Goal: Use online tool/utility: Utilize a website feature to perform a specific function

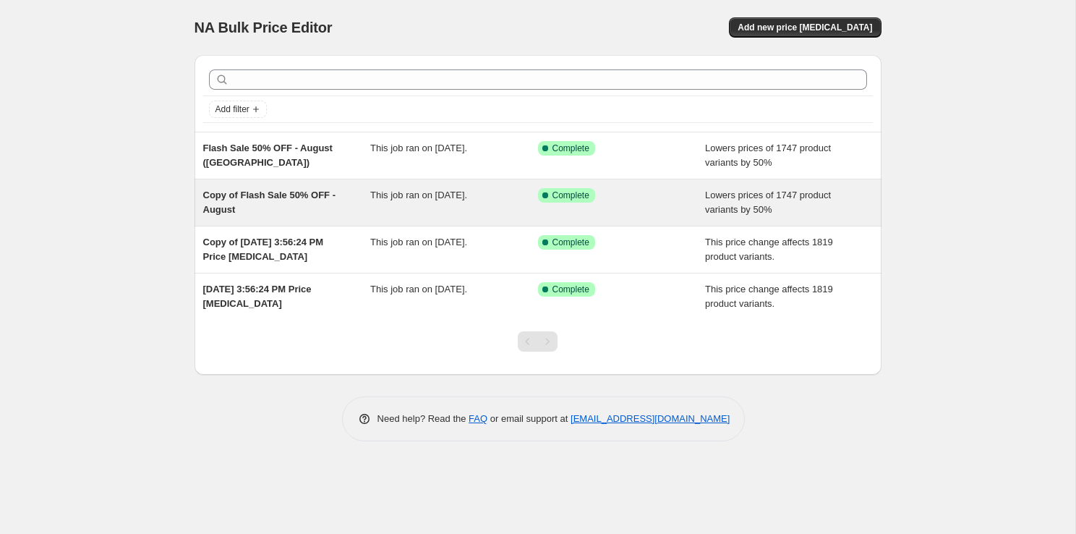
click at [290, 205] on div "Copy of Flash Sale 50% OFF - August" at bounding box center [287, 202] width 168 height 29
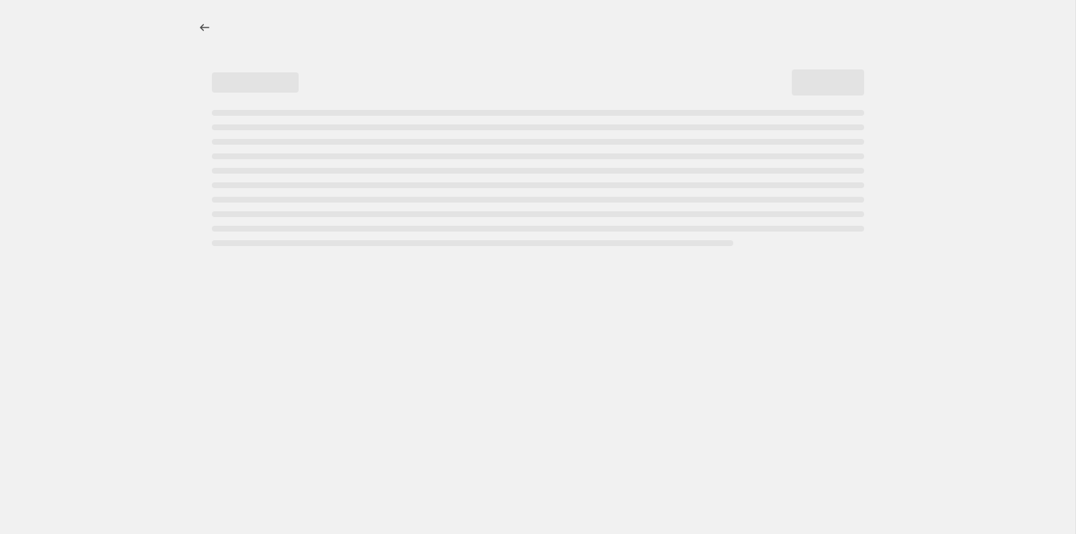
select select "percentage"
select select "not_equal"
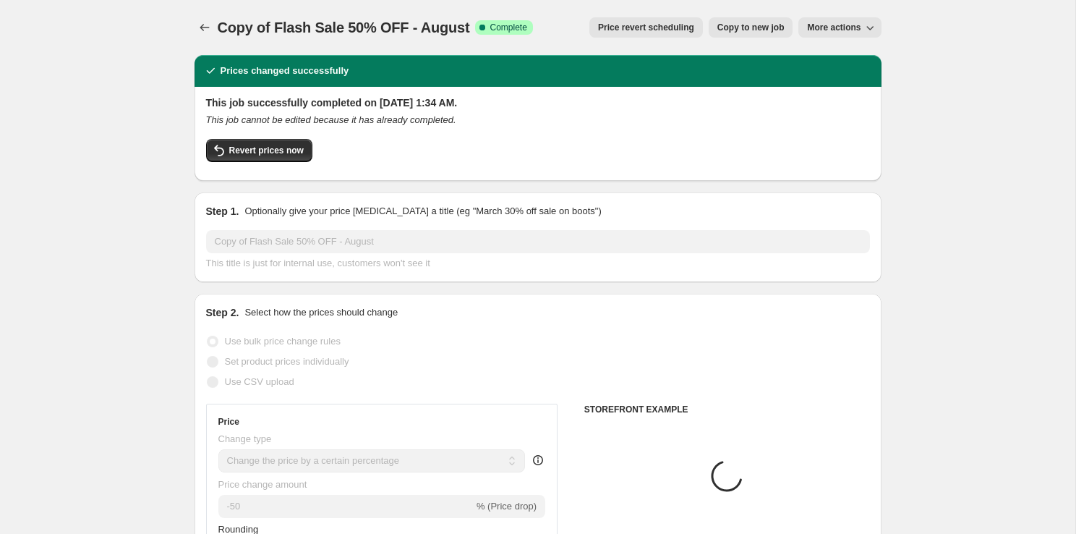
select select "tag"
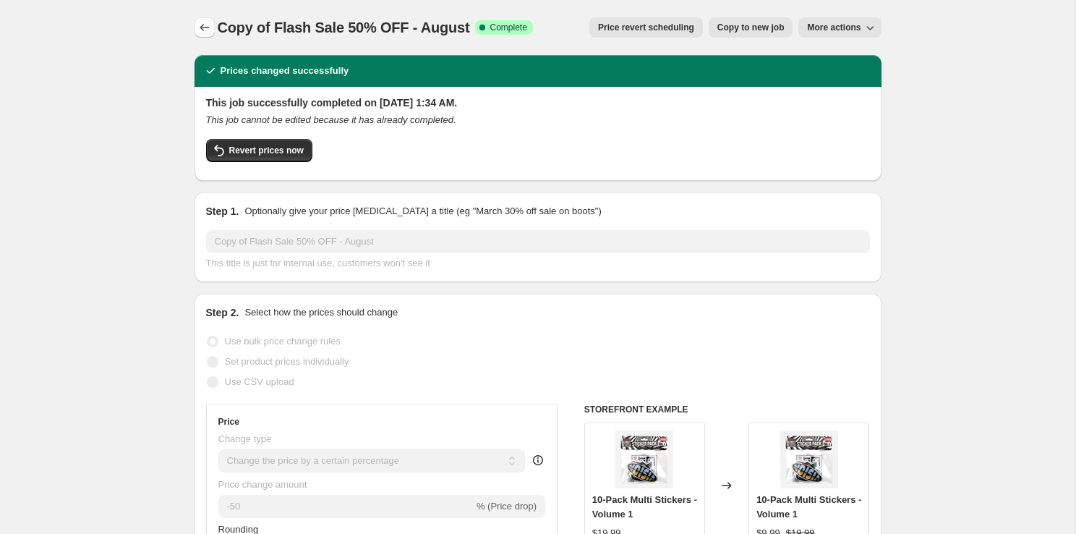
click at [207, 30] on icon "Price change jobs" at bounding box center [204, 27] width 14 height 14
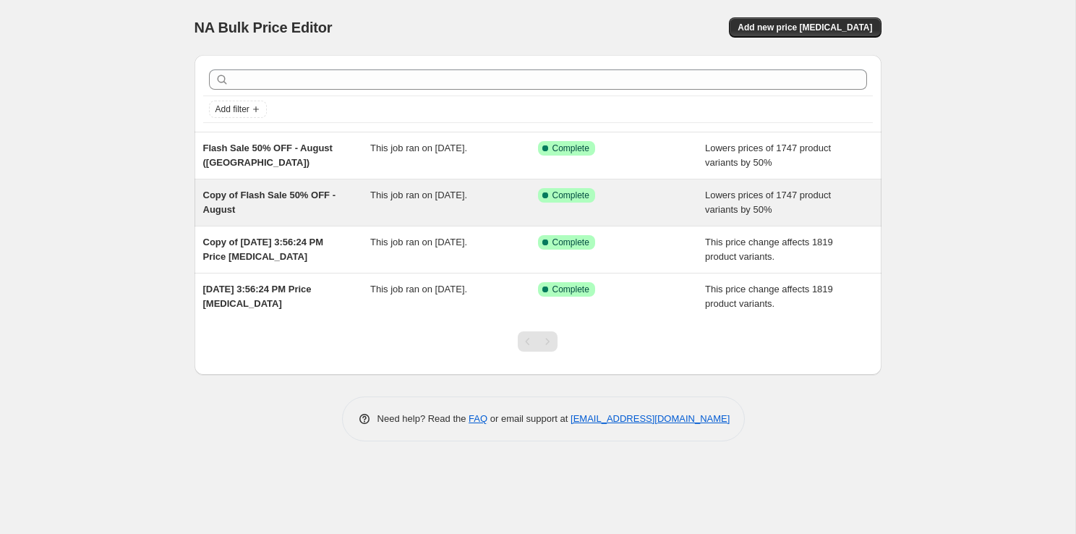
click at [734, 196] on span "Lowers prices of 1747 product variants by 50%" at bounding box center [768, 201] width 126 height 25
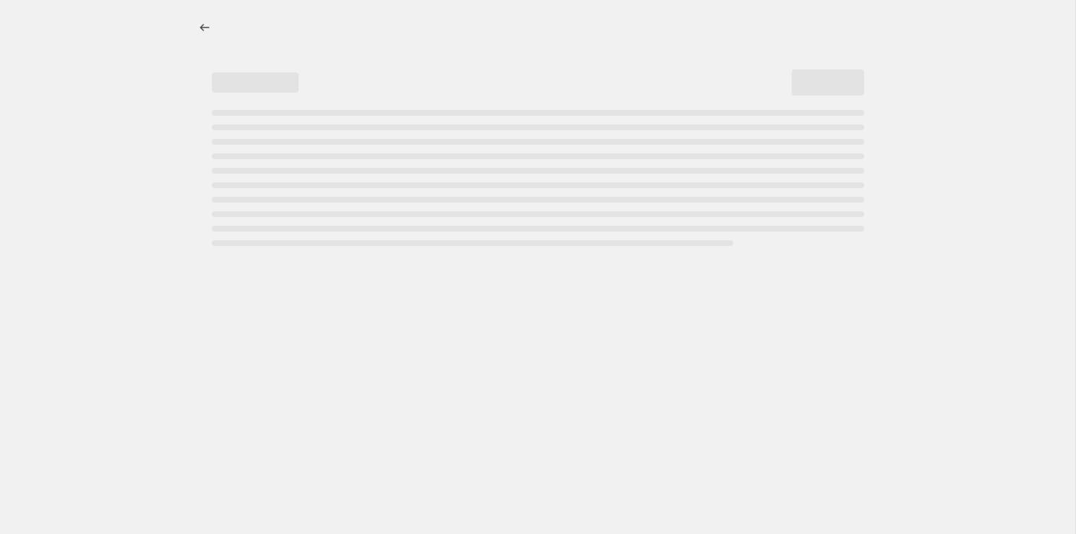
select select "percentage"
select select "tag"
select select "not_equal"
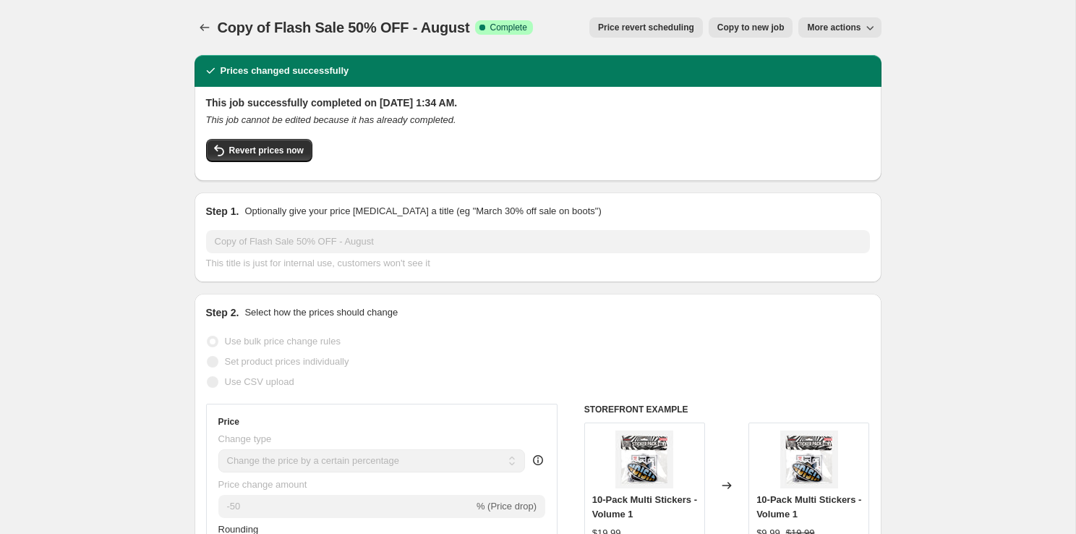
click at [746, 37] on button "Copy to new job" at bounding box center [750, 27] width 85 height 20
select select "percentage"
select select "tag"
select select "not_equal"
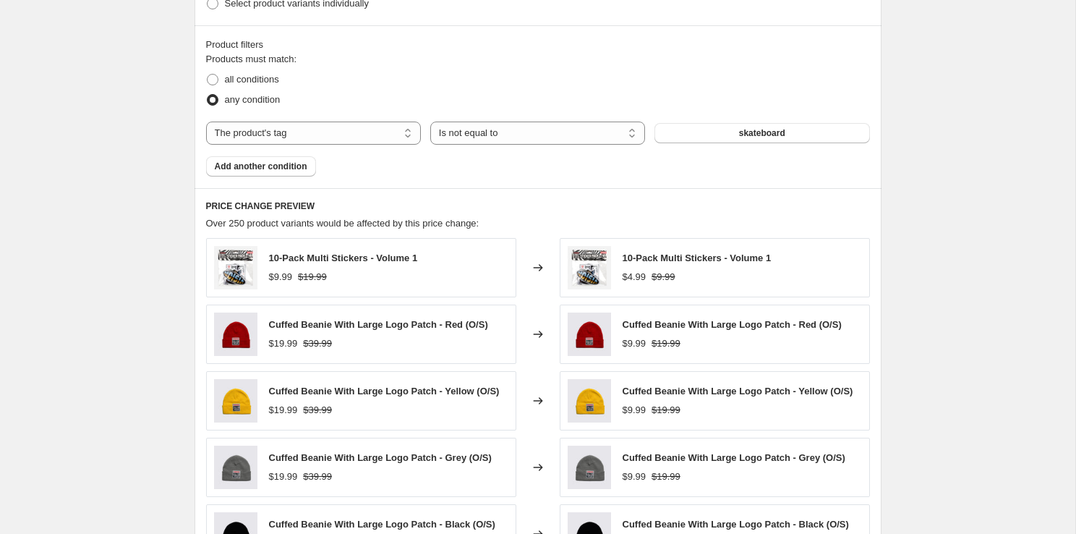
scroll to position [1239, 0]
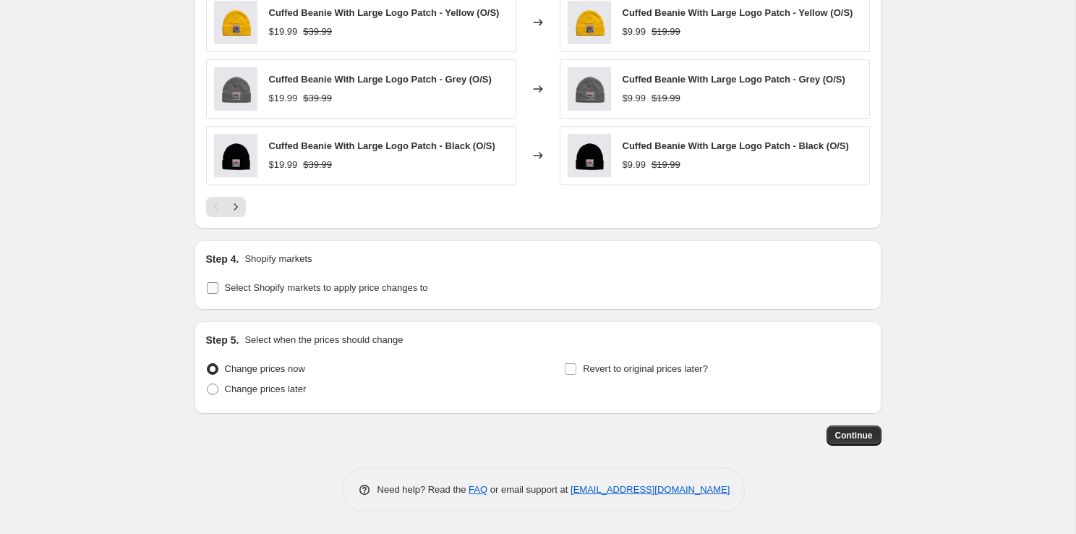
click at [231, 282] on span "Select Shopify markets to apply price changes to" at bounding box center [326, 287] width 203 height 11
click at [218, 282] on input "Select Shopify markets to apply price changes to" at bounding box center [213, 288] width 12 height 12
checkbox input "true"
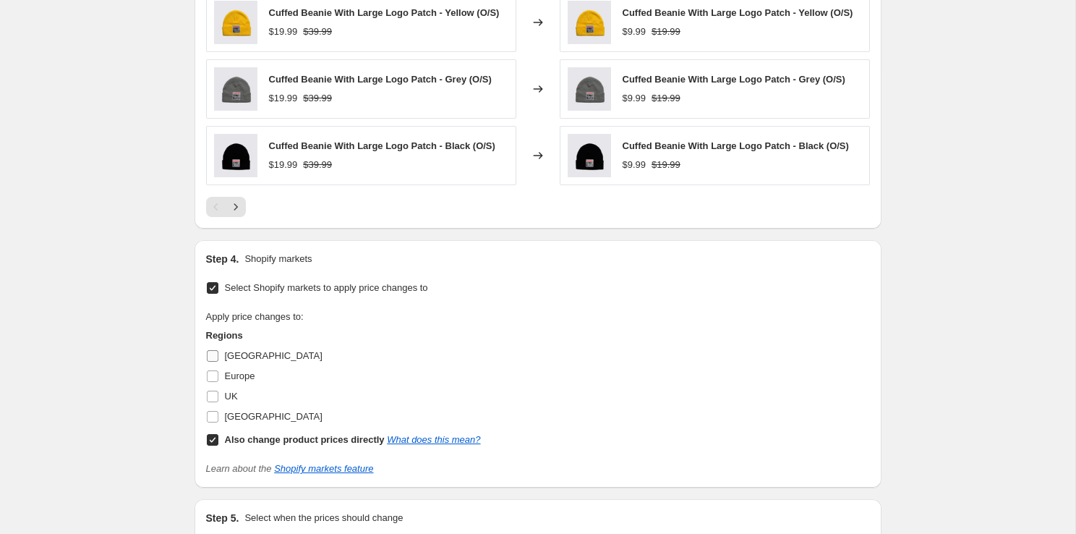
click at [239, 361] on span "[GEOGRAPHIC_DATA]" at bounding box center [274, 355] width 98 height 11
click at [218, 361] on input "[GEOGRAPHIC_DATA]" at bounding box center [213, 356] width 12 height 12
checkbox input "true"
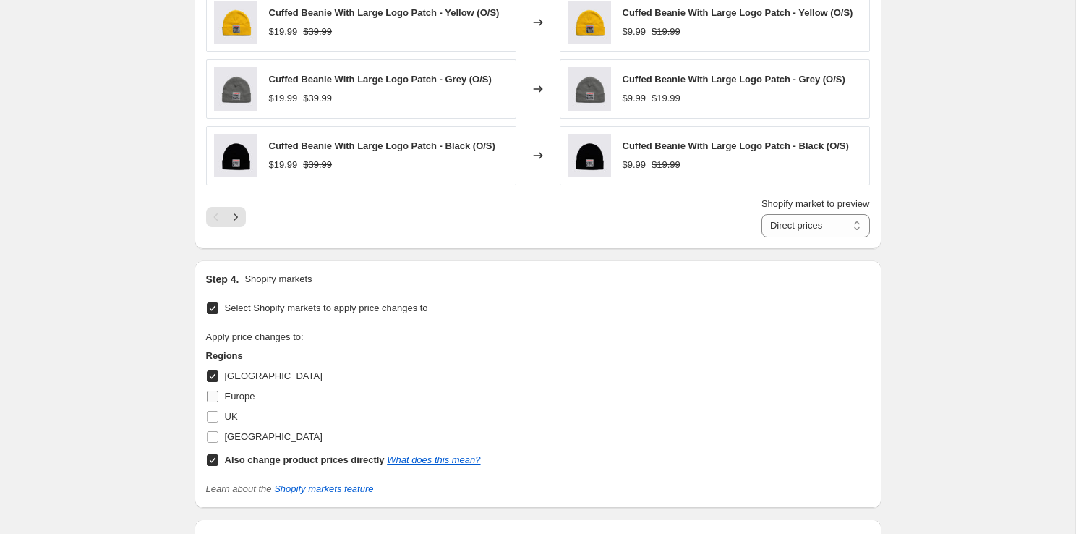
click at [230, 390] on span "Europe" at bounding box center [240, 396] width 30 height 14
click at [218, 390] on input "Europe" at bounding box center [213, 396] width 12 height 12
checkbox input "true"
click at [225, 420] on span "UK" at bounding box center [231, 416] width 13 height 11
click at [218, 420] on input "UK" at bounding box center [213, 417] width 12 height 12
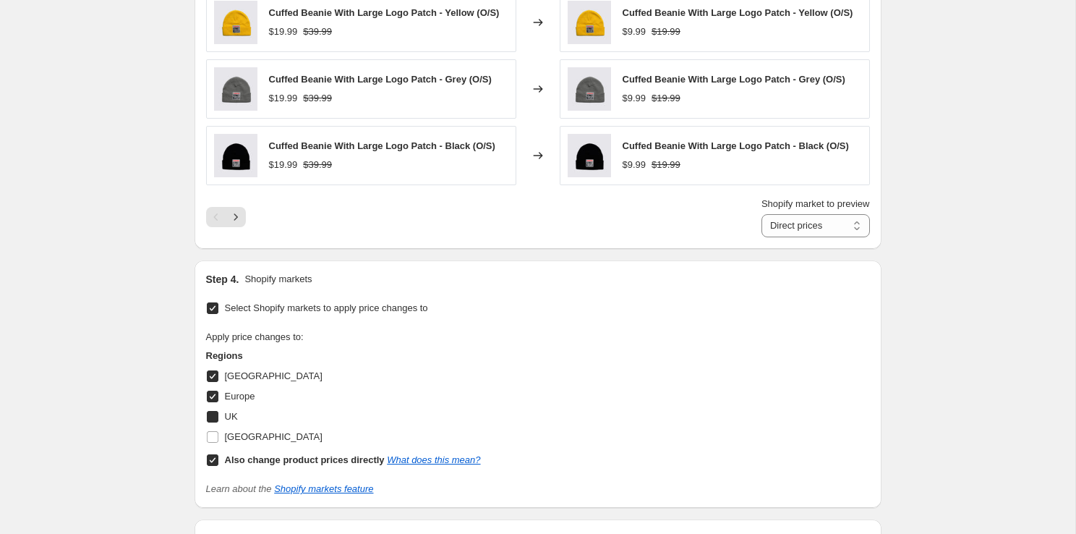
checkbox input "true"
click at [223, 432] on label "[GEOGRAPHIC_DATA]" at bounding box center [264, 437] width 116 height 20
click at [218, 432] on input "[GEOGRAPHIC_DATA]" at bounding box center [213, 437] width 12 height 12
checkbox input "true"
click at [423, 307] on span "Select Shopify markets to apply price changes to" at bounding box center [326, 307] width 203 height 11
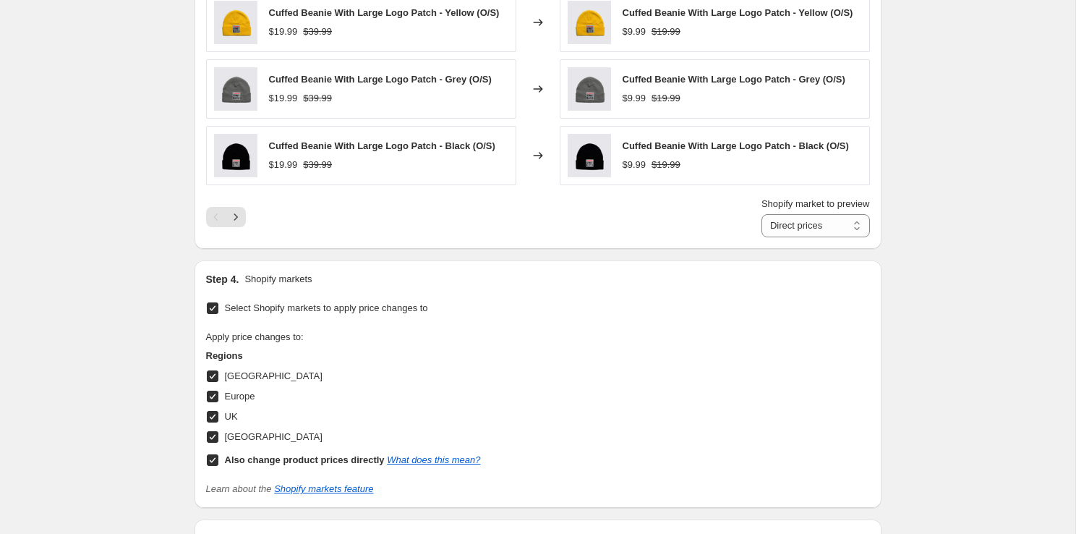
click at [218, 307] on input "Select Shopify markets to apply price changes to" at bounding box center [213, 308] width 12 height 12
checkbox input "false"
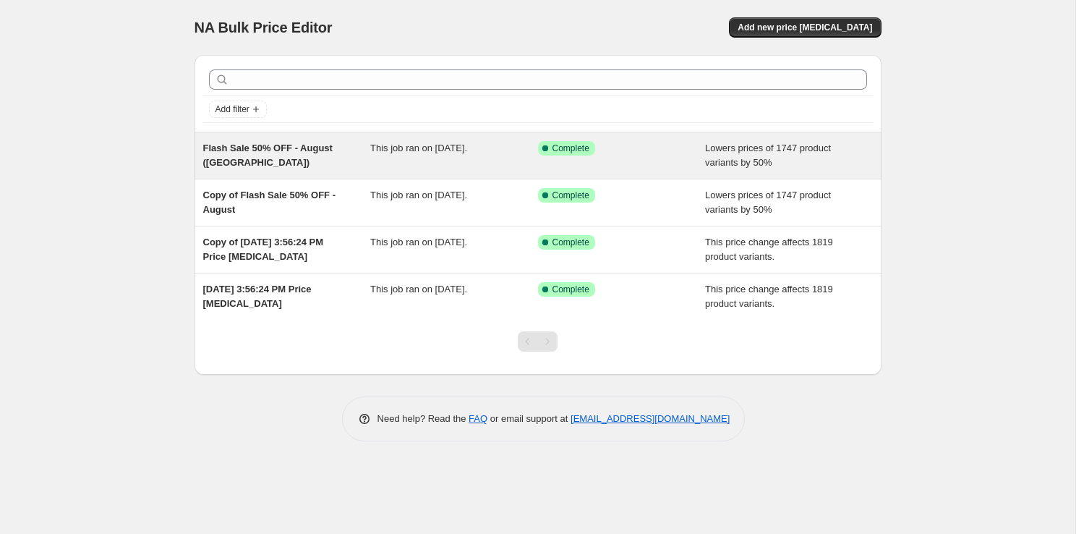
click at [283, 156] on div "Flash Sale 50% OFF - August ([GEOGRAPHIC_DATA])" at bounding box center [287, 155] width 168 height 29
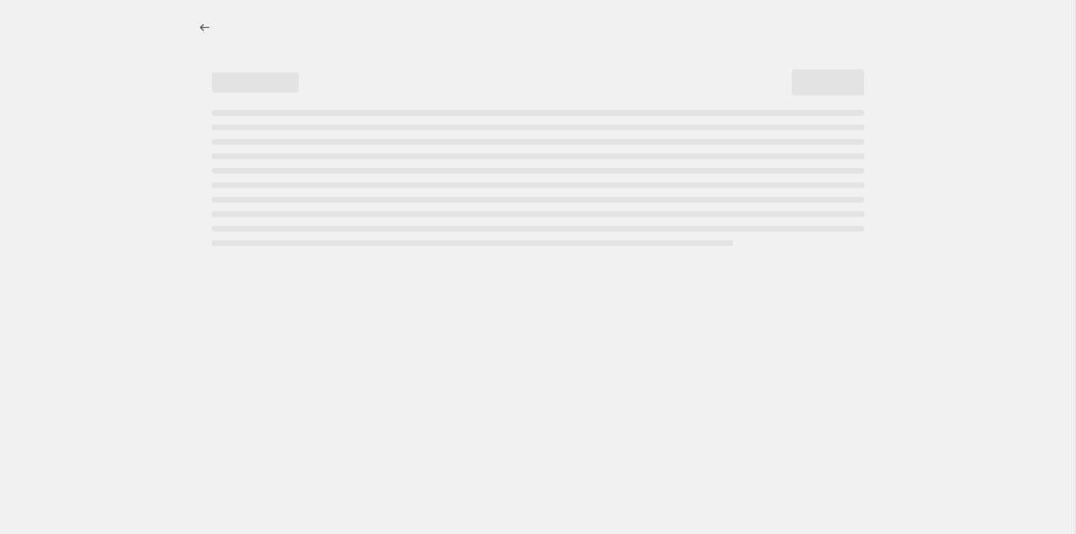
select select "percentage"
select select "tag"
select select "not_equal"
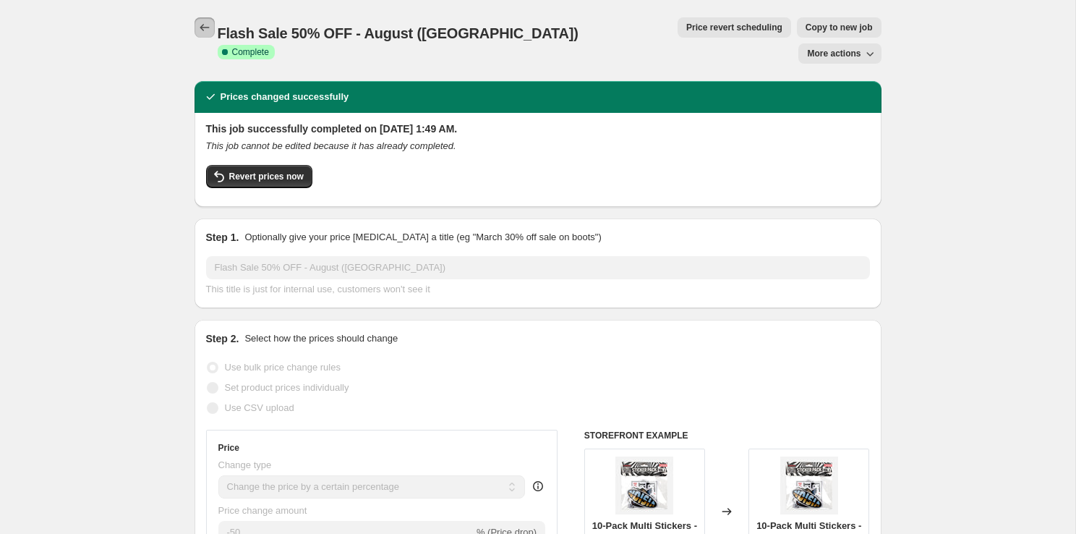
click at [204, 20] on button "Price change jobs" at bounding box center [204, 27] width 20 height 20
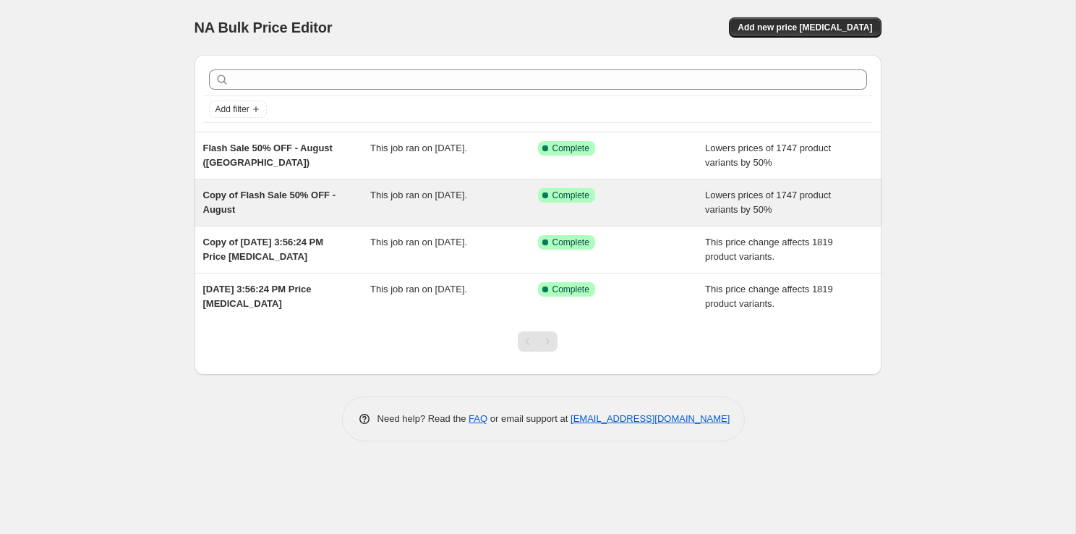
click at [330, 219] on div "Copy of Flash Sale 50% OFF - August This job ran on [DATE]. Success Complete Co…" at bounding box center [537, 202] width 687 height 46
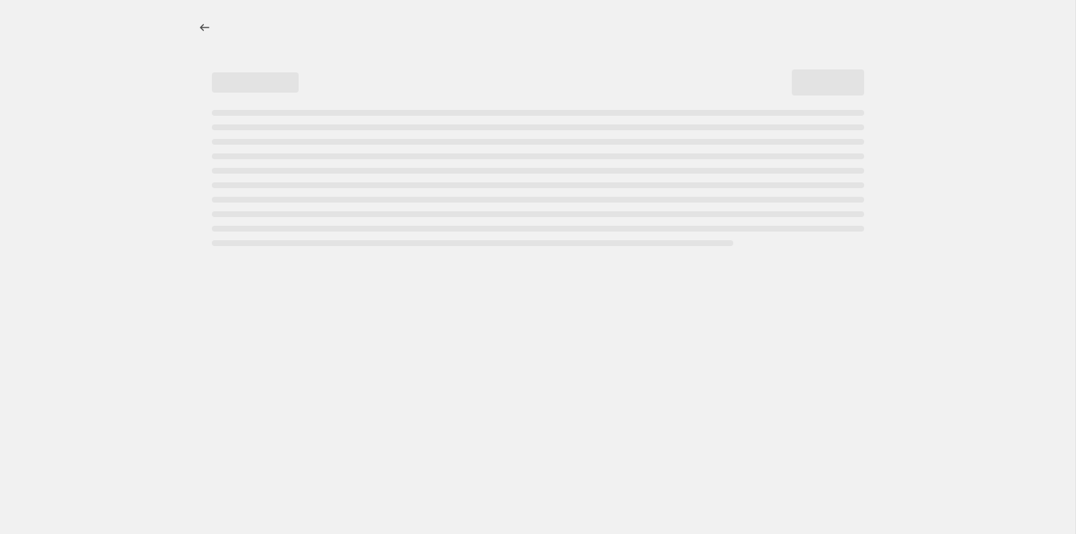
select select "percentage"
select select "tag"
select select "not_equal"
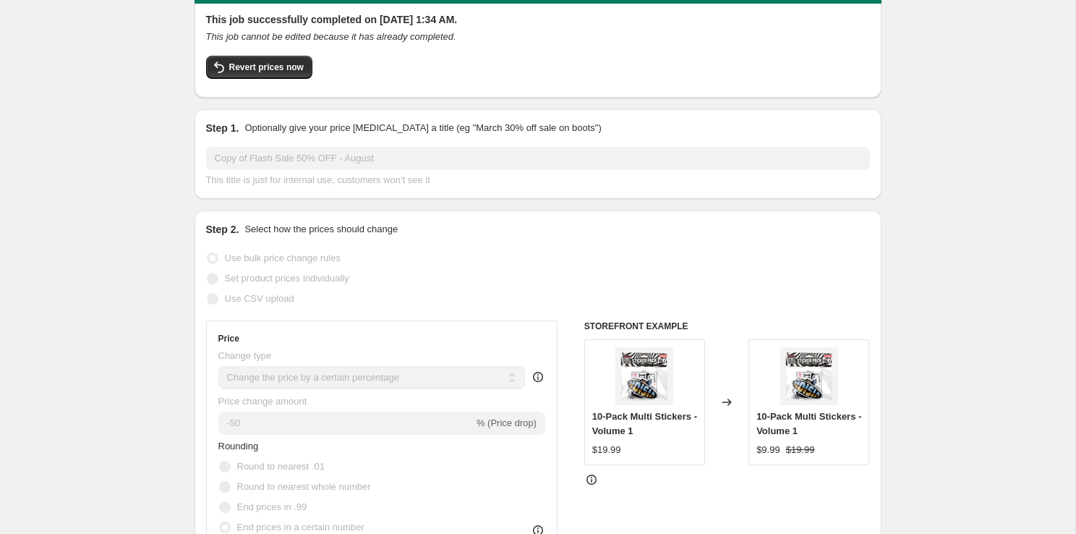
scroll to position [69, 0]
